Goal: Find specific page/section: Find specific page/section

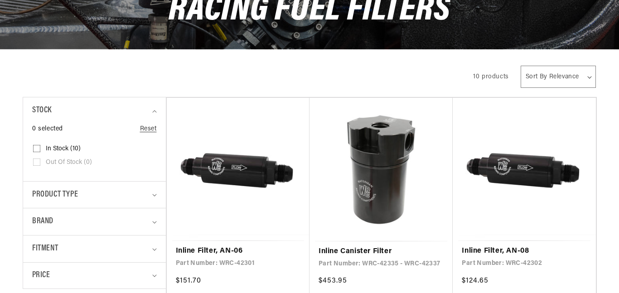
select select "price-descending"
click at [520, 66] on select "Sort By Relevance Sort By Price, Low to High Sort By Price, High to Low" at bounding box center [557, 77] width 75 height 22
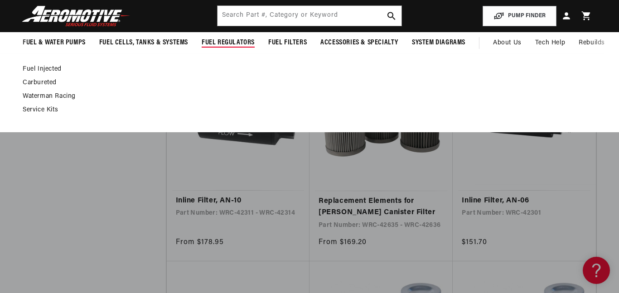
click at [57, 94] on link "Waterman Racing" at bounding box center [305, 96] width 564 height 8
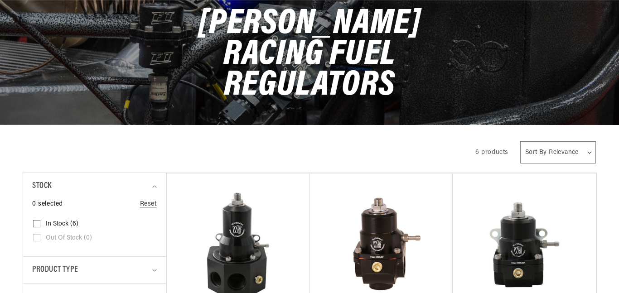
click at [546, 141] on select "Sort By Relevance Sort By Price, Low to High Sort By Price, High to Low" at bounding box center [558, 152] width 76 height 22
select select "price-descending"
click at [520, 141] on select "Sort By Relevance Sort By Price, Low to High Sort By Price, High to Low" at bounding box center [558, 152] width 76 height 22
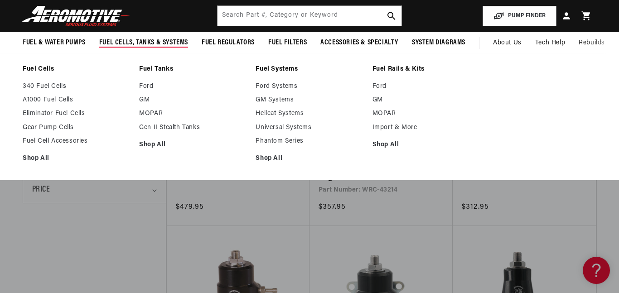
scroll to position [0, 514]
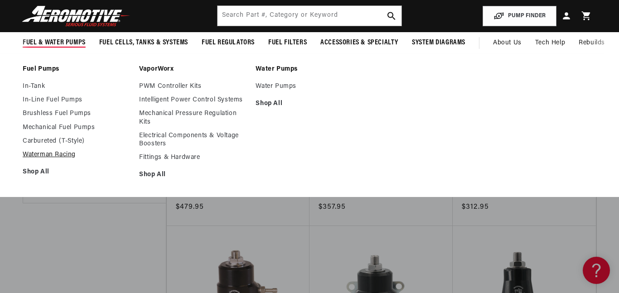
click at [67, 155] on link "Waterman Racing" at bounding box center [76, 155] width 107 height 8
